Goal: Task Accomplishment & Management: Manage account settings

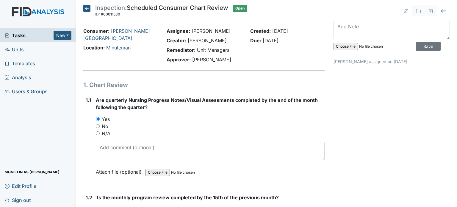
scroll to position [1143, 0]
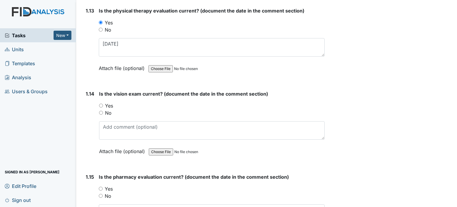
click at [14, 40] on div "Tasks New Form Inspection Document Bundle" at bounding box center [38, 35] width 76 height 14
click at [15, 38] on span "Tasks" at bounding box center [29, 35] width 49 height 7
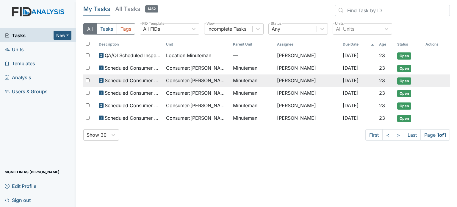
click at [187, 77] on span "Consumer : [PERSON_NAME]" at bounding box center [197, 80] width 63 height 7
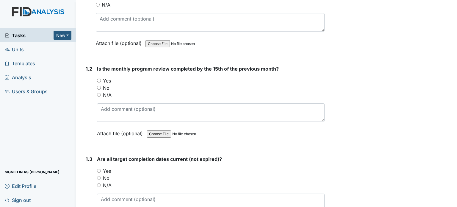
scroll to position [129, 0]
